Goal: Check status: Check status

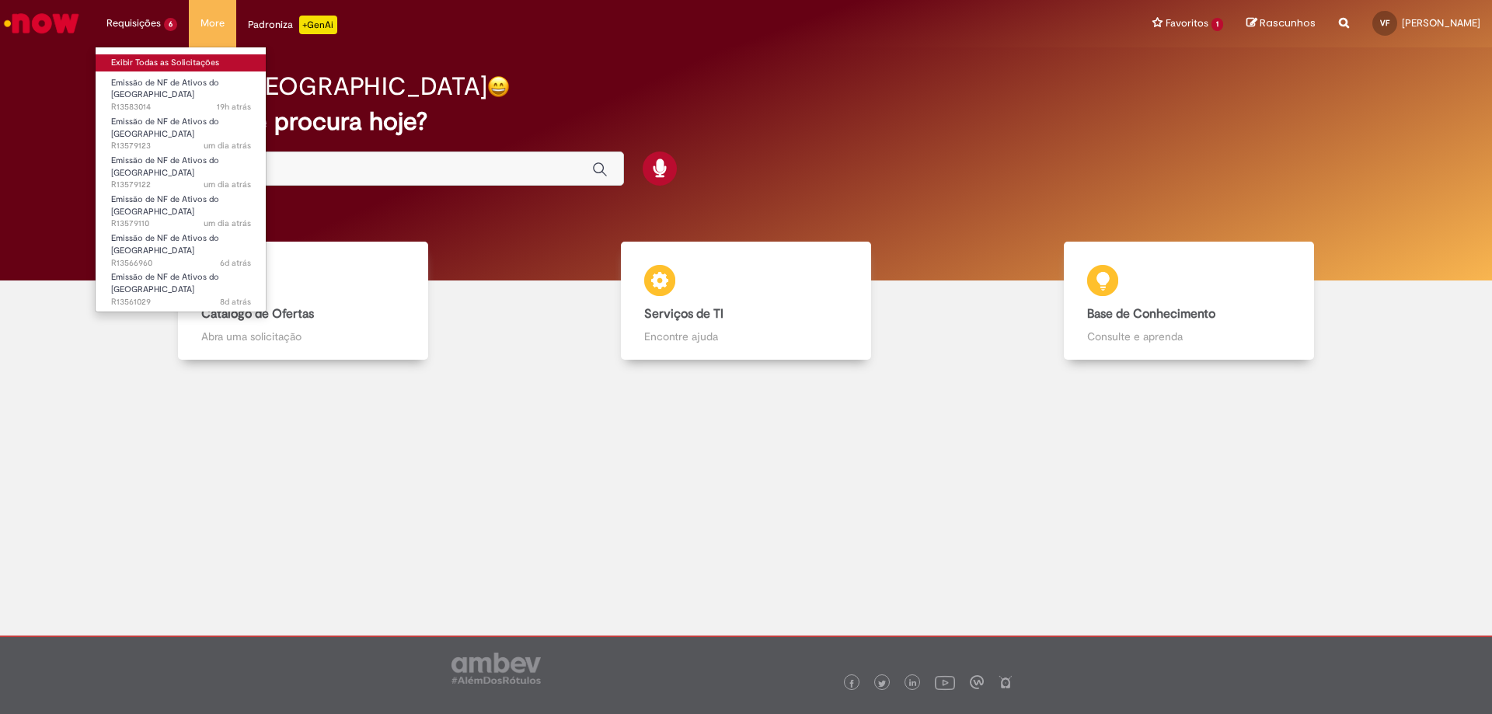
click at [159, 67] on link "Exibir Todas as Solicitações" at bounding box center [181, 62] width 171 height 17
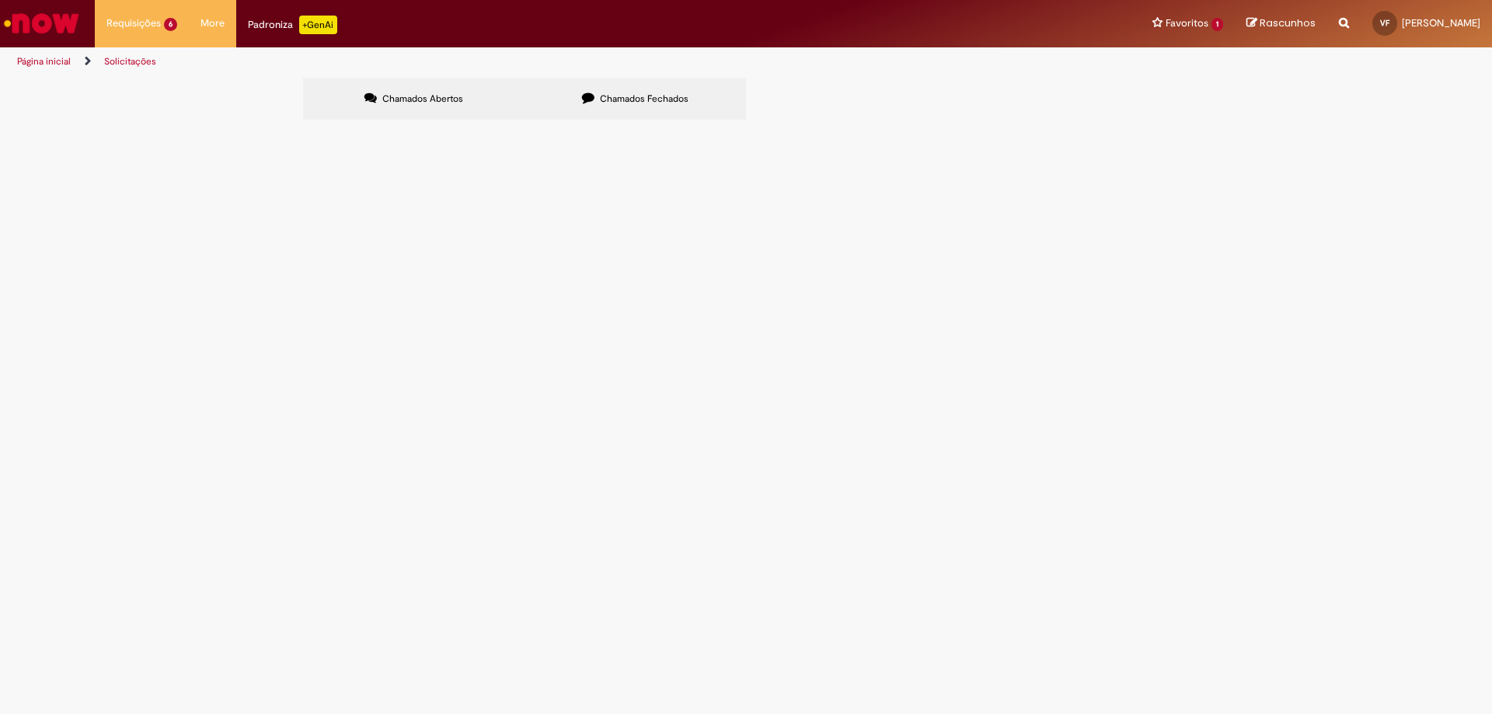
click at [618, 65] on ul "Página inicial Solicitações" at bounding box center [498, 61] width 972 height 29
click at [623, 89] on label "Chamados Fechados" at bounding box center [636, 99] width 222 height 42
click at [0, 0] on link at bounding box center [0, 0] width 0 height 0
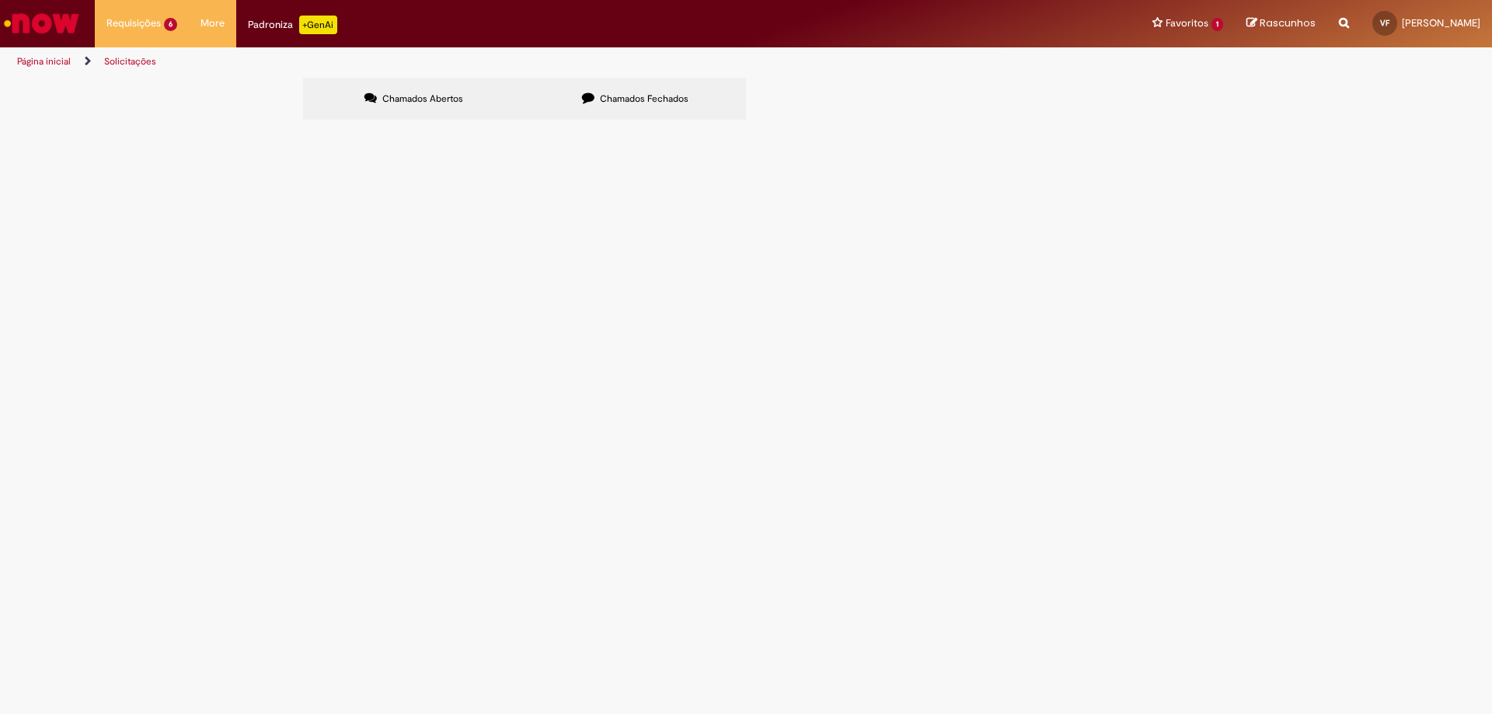
click at [0, 0] on span "R13545573" at bounding box center [0, 0] width 0 height 0
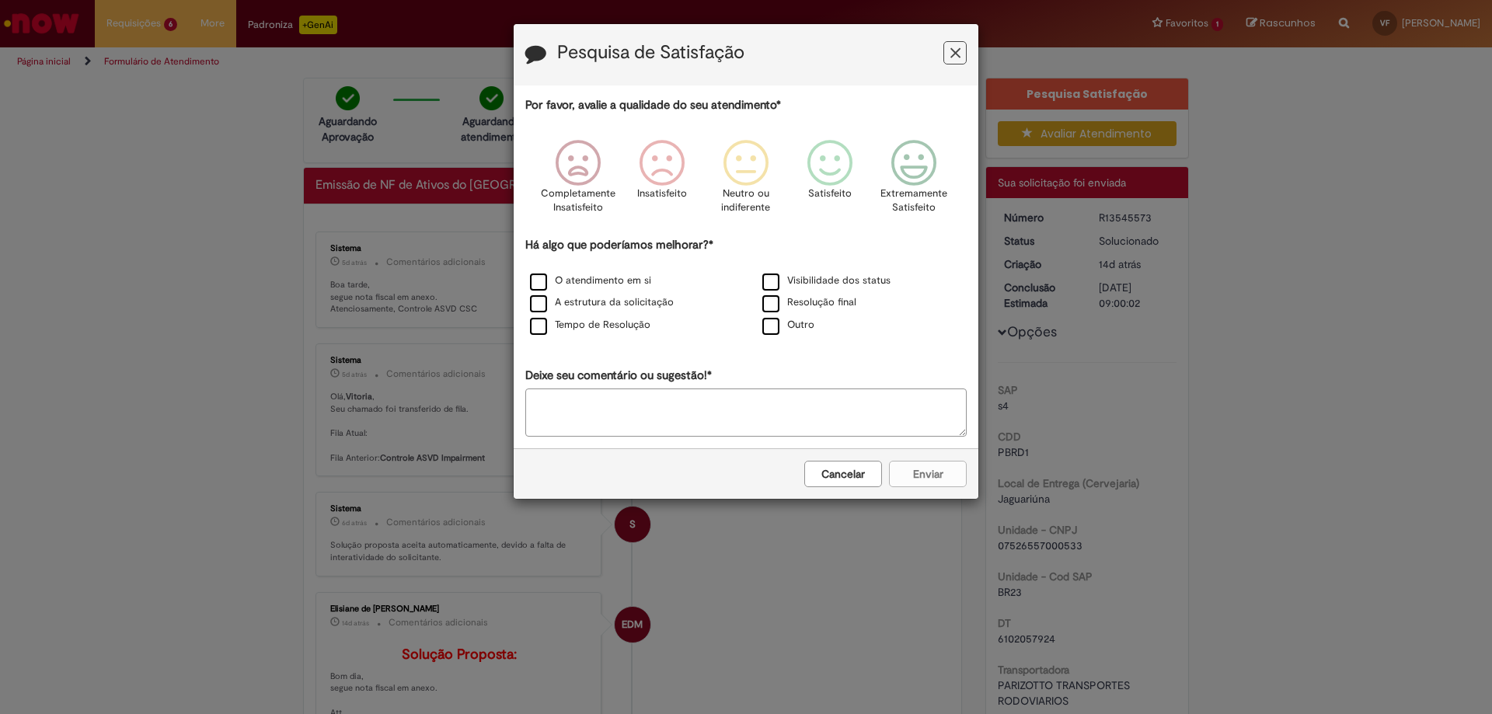
click at [958, 53] on icon "Feedback" at bounding box center [956, 53] width 10 height 16
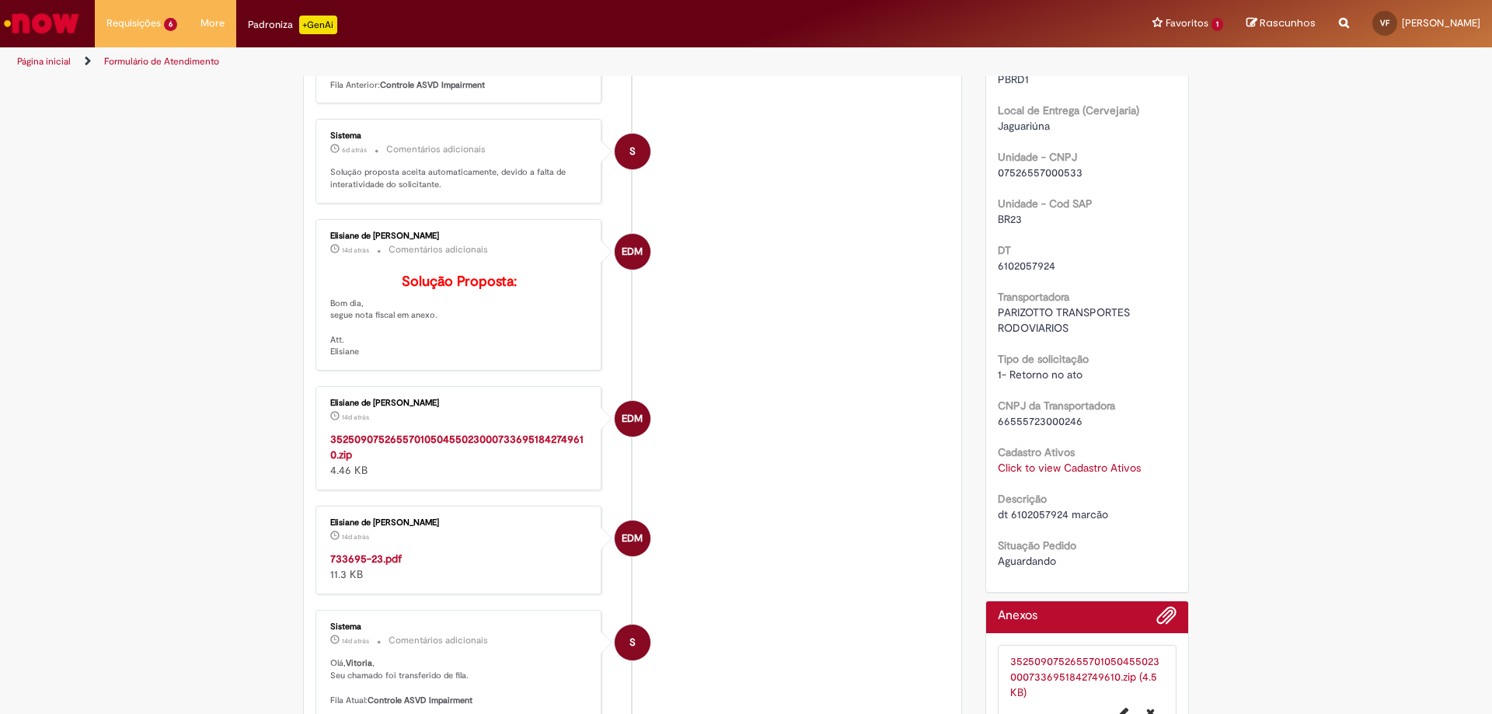
scroll to position [389, 0]
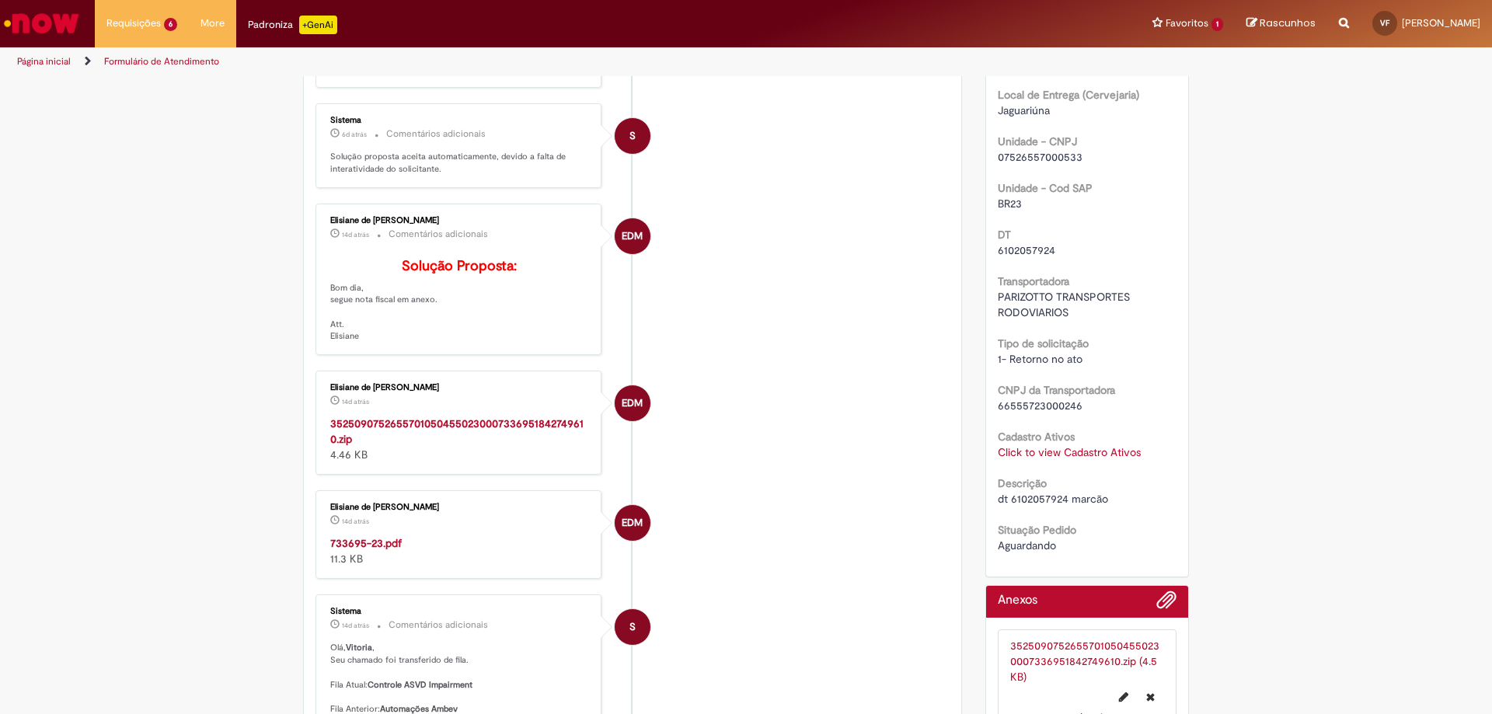
click at [1100, 458] on link "Click to view Cadastro Ativos" at bounding box center [1069, 452] width 143 height 14
click at [1130, 338] on h3 "Cadastro Ativos" at bounding box center [1063, 336] width 174 height 25
click at [1131, 338] on span "×" at bounding box center [1135, 336] width 9 height 21
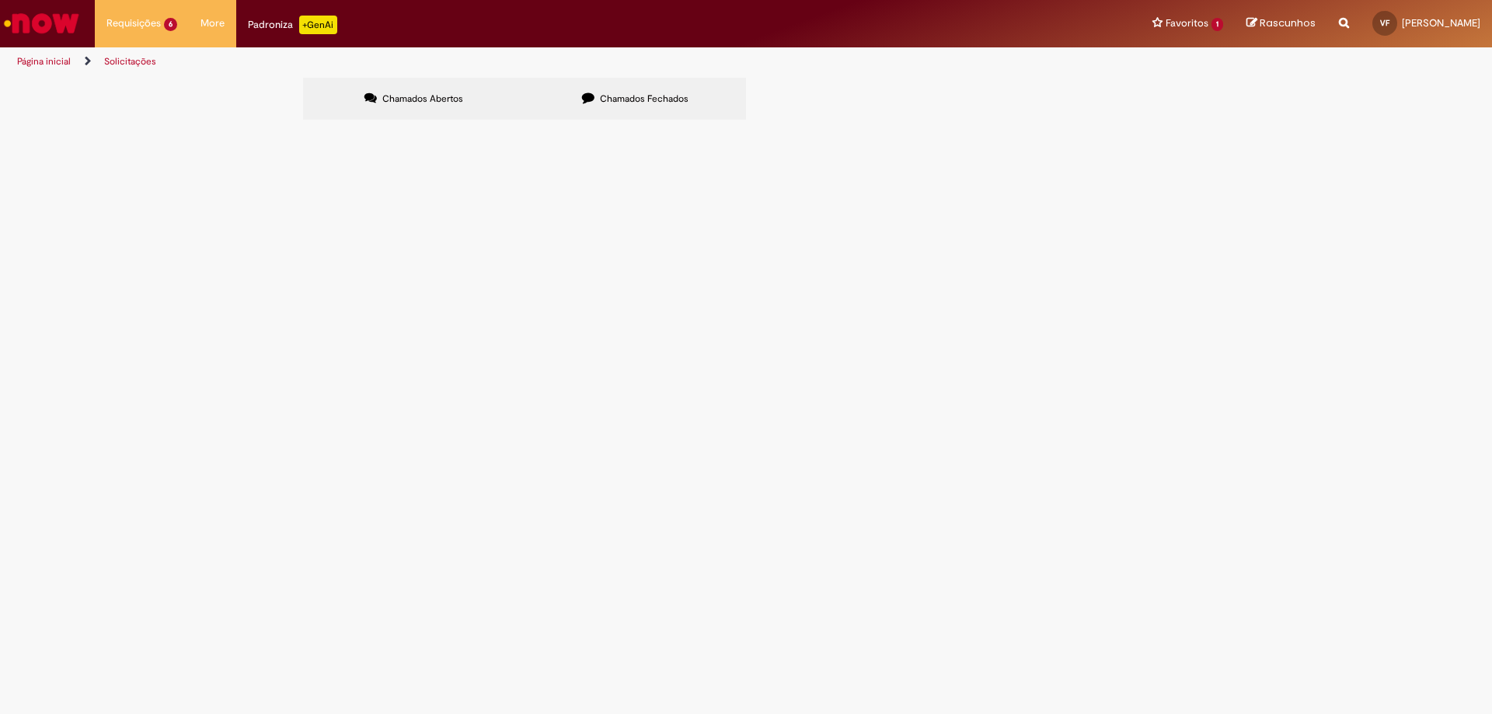
click at [630, 96] on span "Chamados Fechados" at bounding box center [644, 99] width 89 height 12
click at [0, 0] on icon at bounding box center [0, 0] width 0 height 0
click at [0, 0] on span "R13545354" at bounding box center [0, 0] width 0 height 0
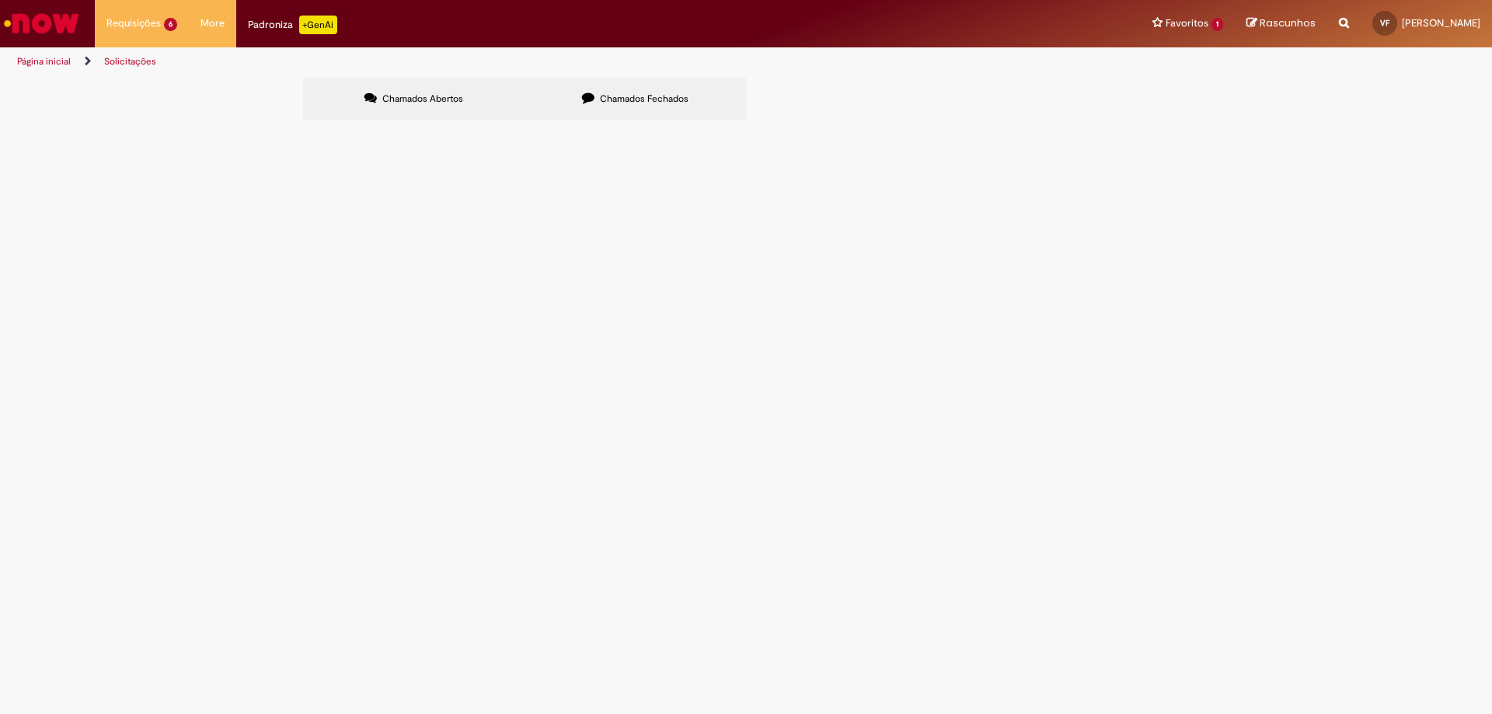
click at [0, 0] on span "R13545354" at bounding box center [0, 0] width 0 height 0
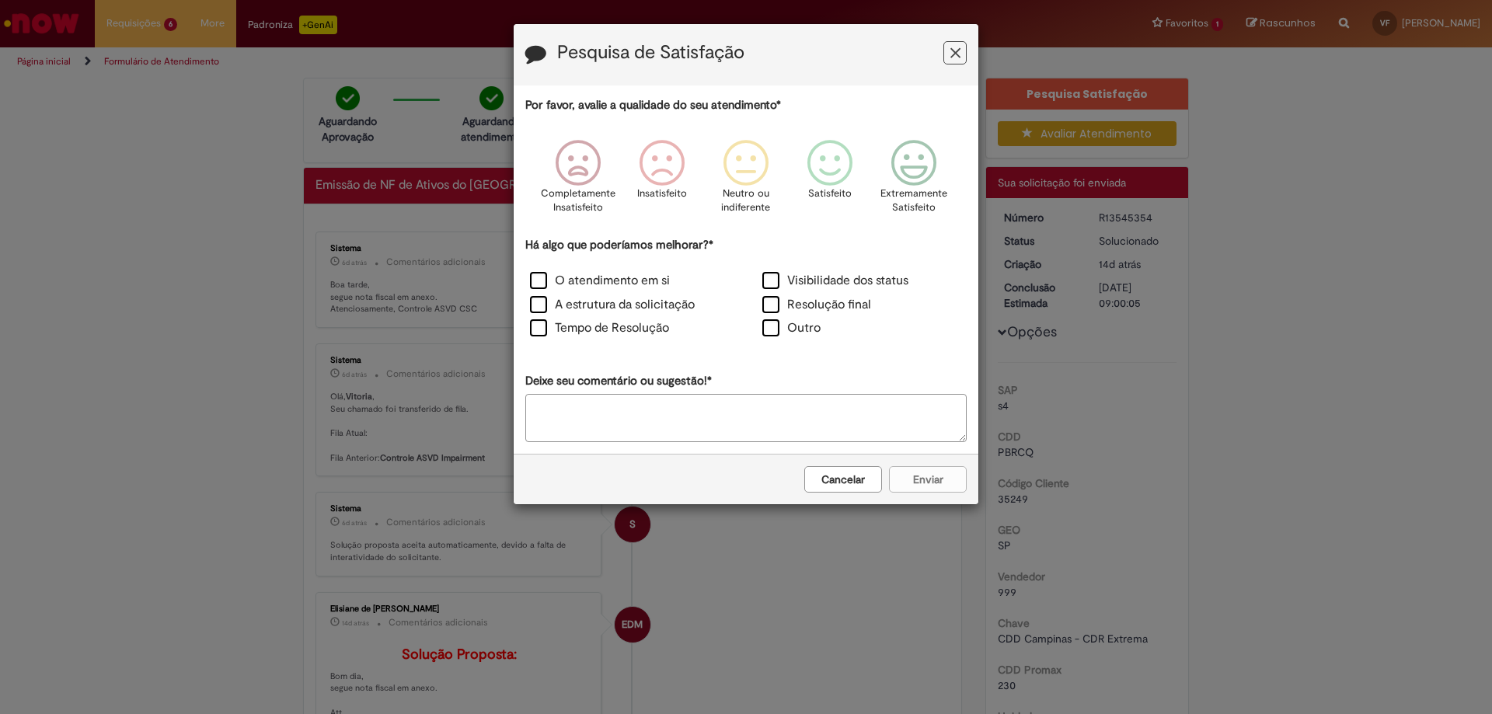
click at [957, 55] on icon "Feedback" at bounding box center [956, 53] width 10 height 16
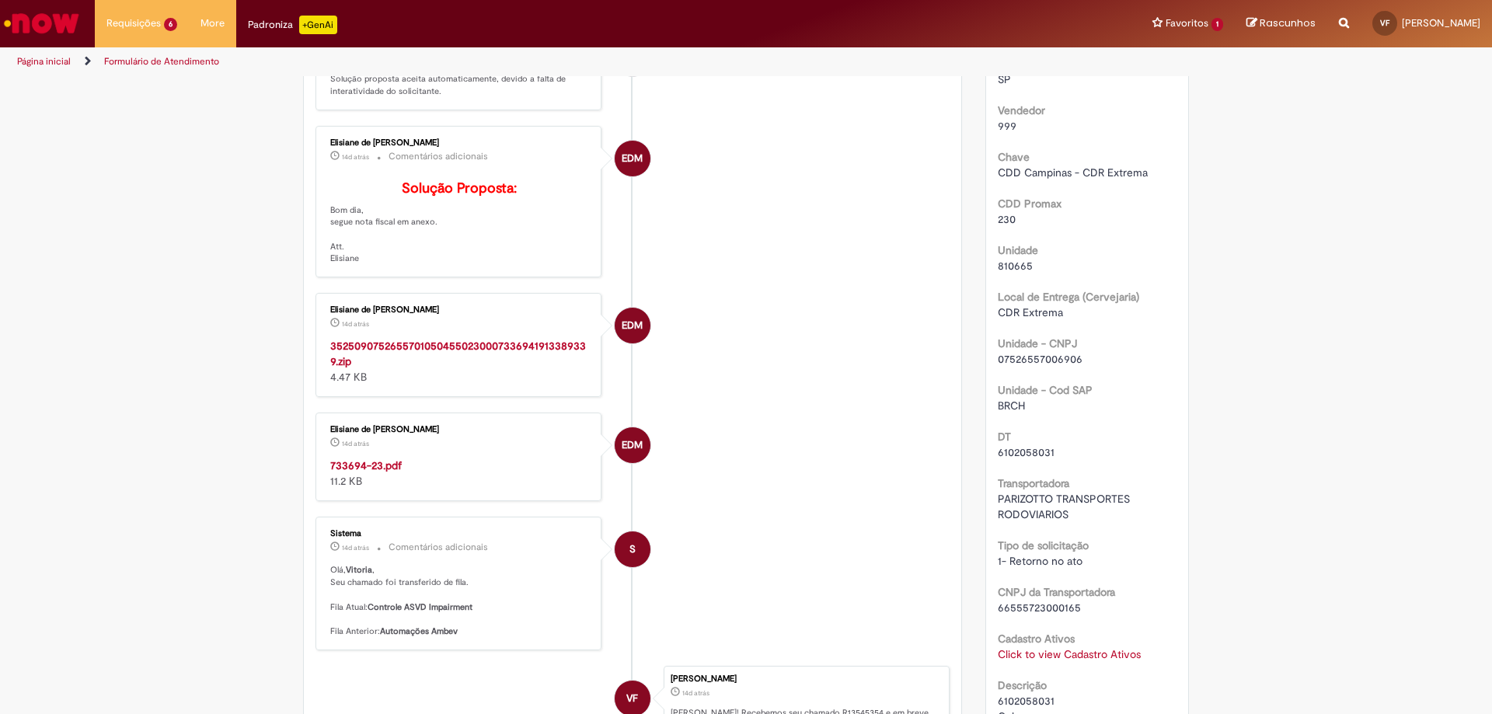
scroll to position [544, 0]
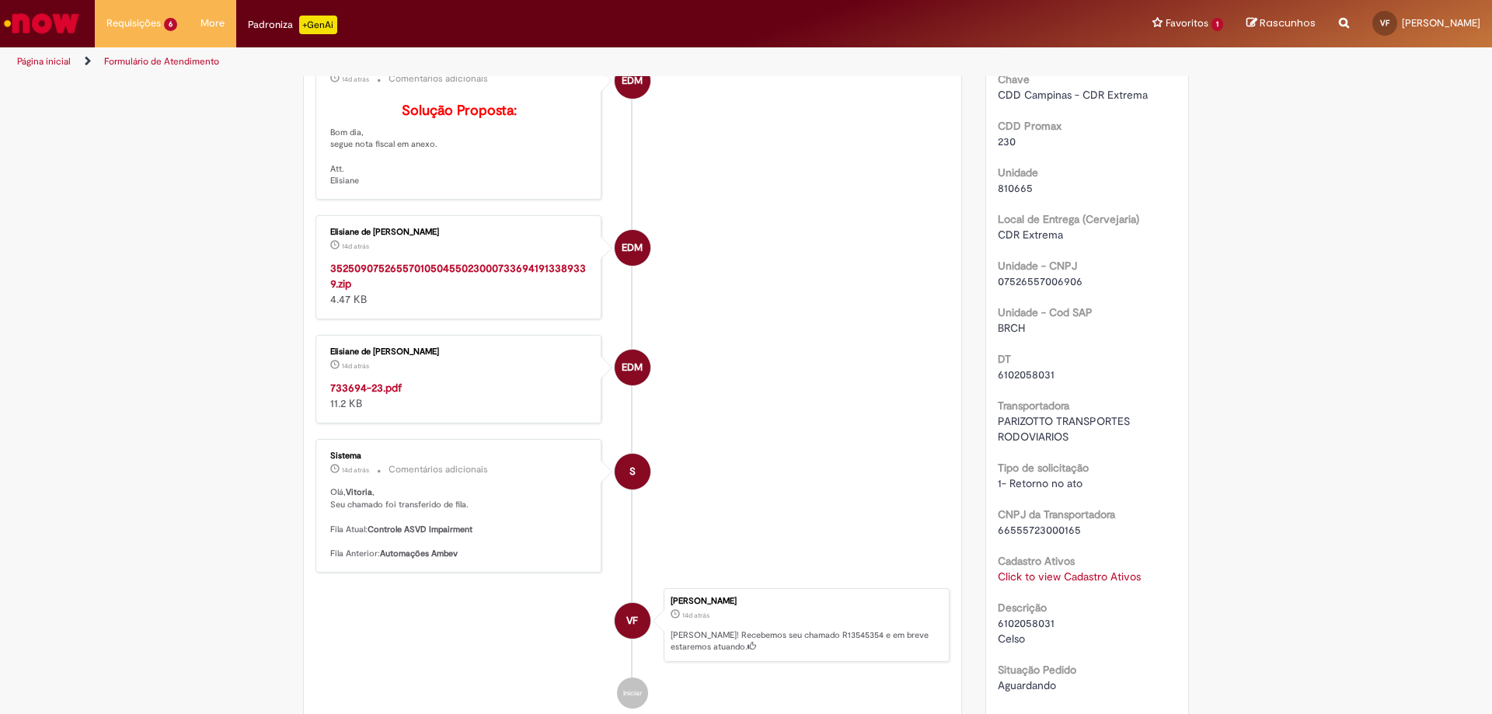
click at [1088, 574] on link "Click to view Cadastro Ativos" at bounding box center [1069, 577] width 143 height 14
click at [1227, 412] on div "Verificar Código de Barras Aguardando Aprovação Aguardando atendimento Em andam…" at bounding box center [746, 250] width 1492 height 1433
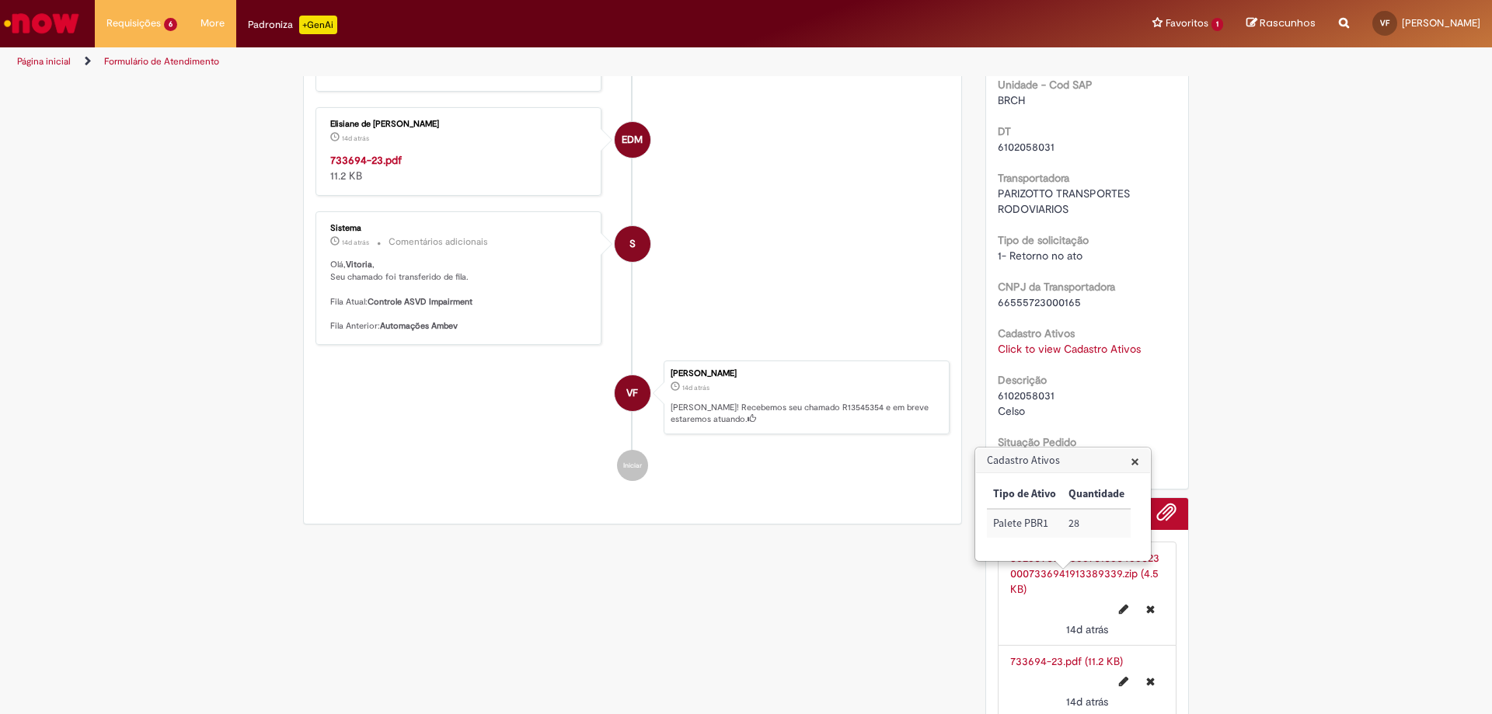
scroll to position [796, 0]
